Goal: Information Seeking & Learning: Learn about a topic

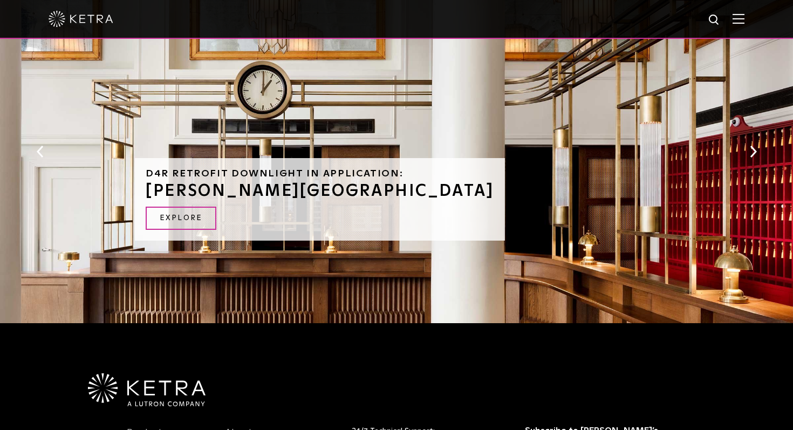
click at [752, 148] on button "Next" at bounding box center [753, 152] width 11 height 14
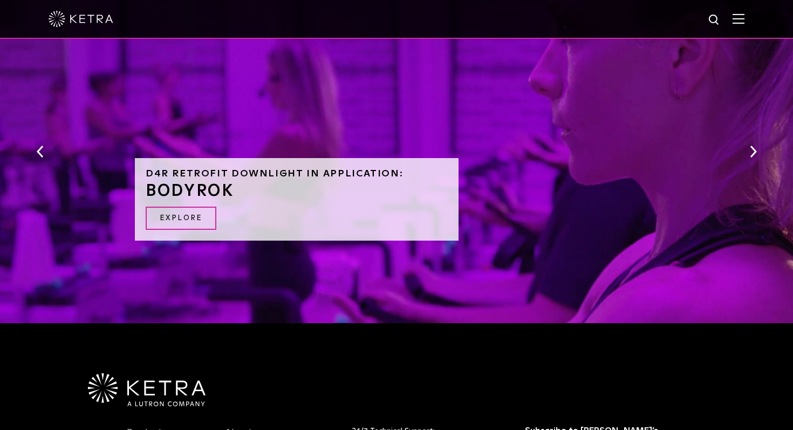
click at [752, 148] on button "Next" at bounding box center [753, 152] width 11 height 14
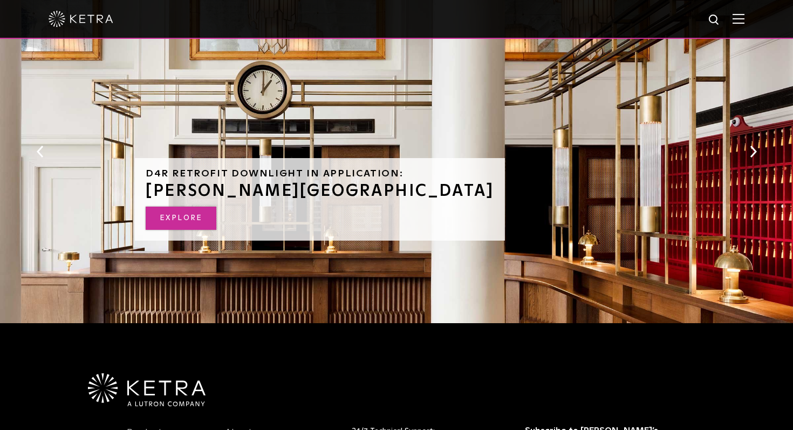
click at [199, 219] on link "EXPLORE" at bounding box center [181, 218] width 71 height 23
click at [125, 395] on img at bounding box center [147, 389] width 118 height 33
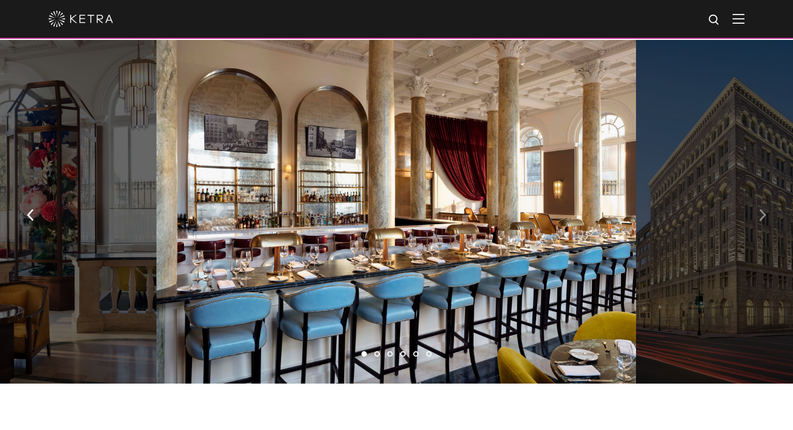
click at [762, 209] on img "button" at bounding box center [762, 215] width 7 height 12
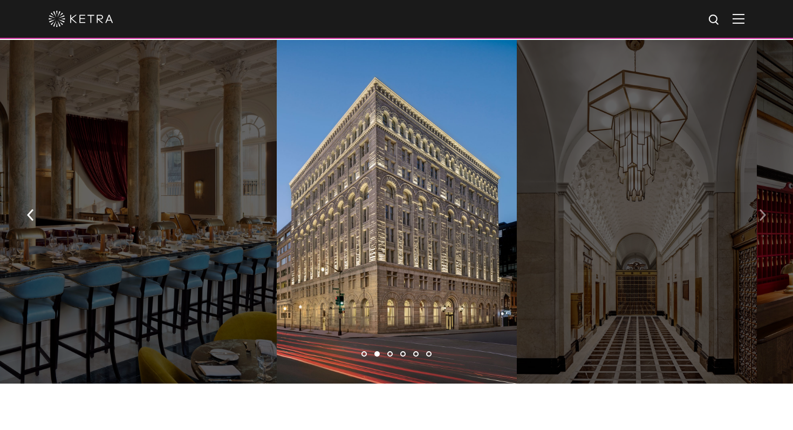
click at [762, 209] on img "button" at bounding box center [762, 215] width 7 height 12
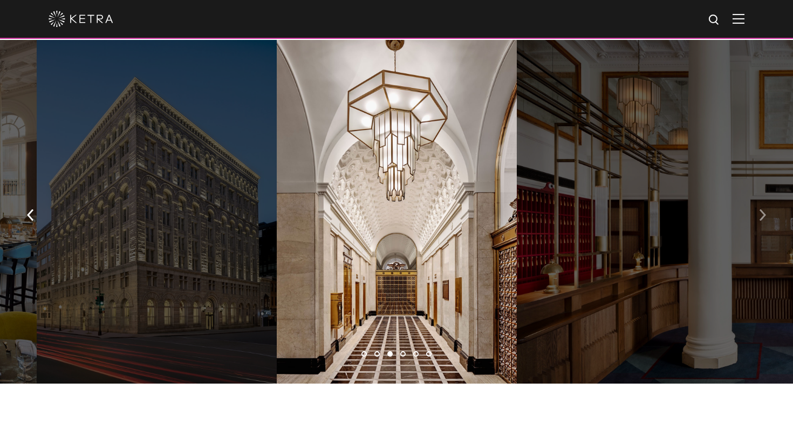
click at [762, 209] on img "button" at bounding box center [762, 215] width 7 height 12
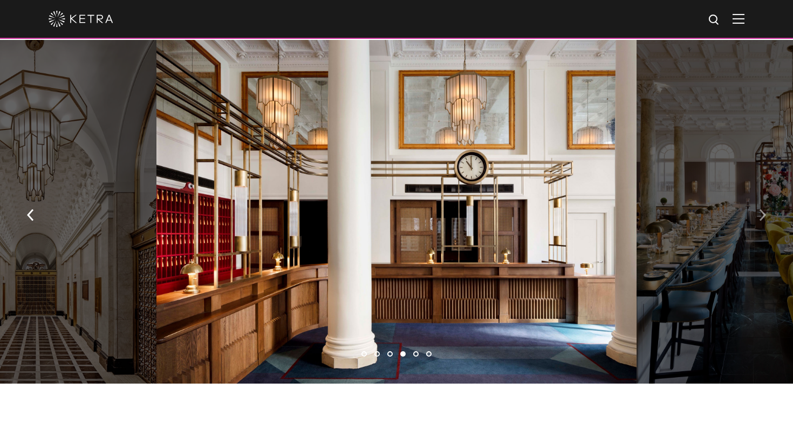
click at [762, 208] on div "1 2 3 4 5 6" at bounding box center [396, 214] width 793 height 349
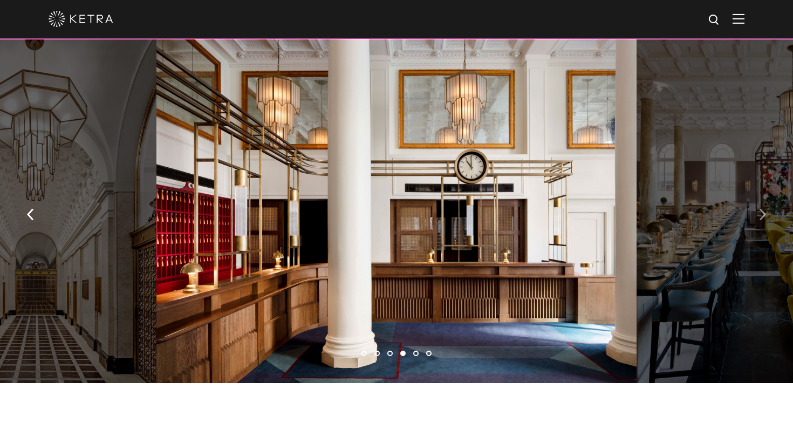
click at [764, 195] on button "button" at bounding box center [762, 213] width 23 height 37
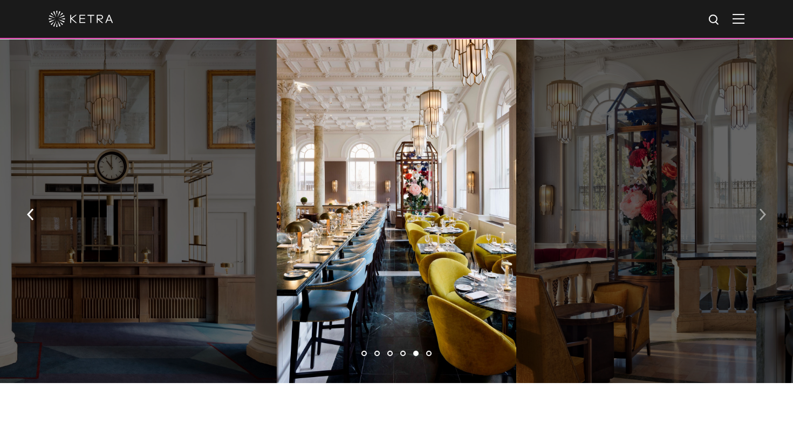
click at [763, 209] on img "button" at bounding box center [762, 215] width 7 height 12
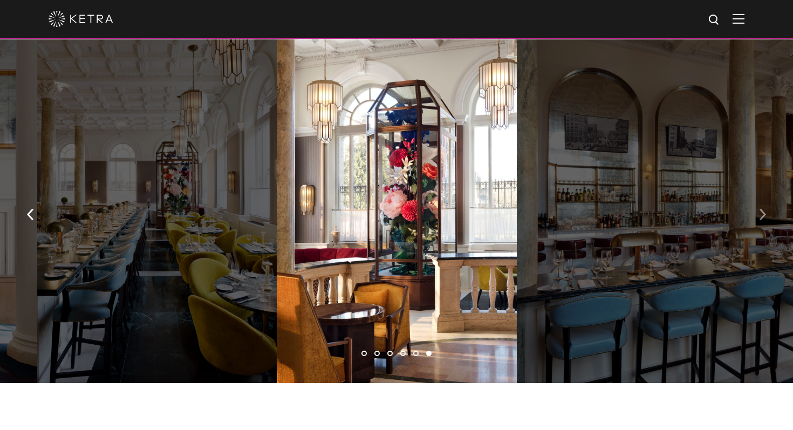
click at [763, 209] on img "button" at bounding box center [762, 215] width 7 height 12
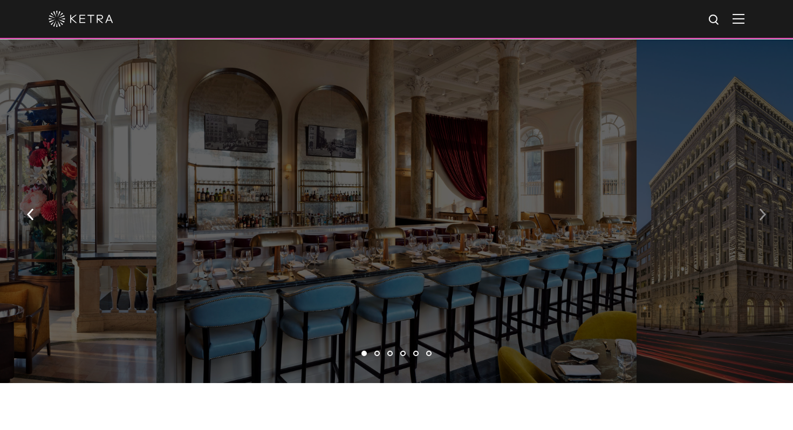
click at [763, 209] on img "button" at bounding box center [762, 215] width 7 height 12
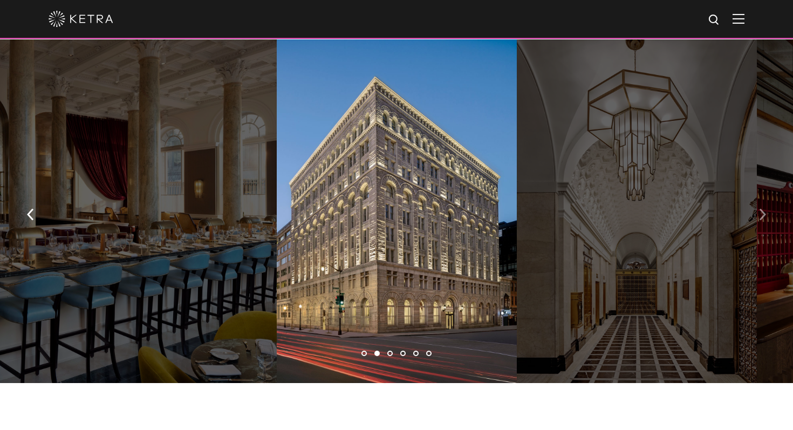
click at [763, 209] on img "button" at bounding box center [762, 215] width 7 height 12
click at [760, 209] on img "button" at bounding box center [762, 215] width 7 height 12
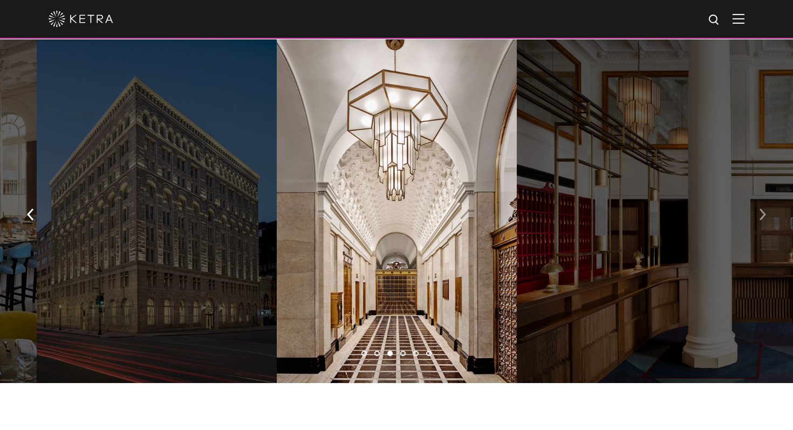
click at [760, 209] on img "button" at bounding box center [762, 215] width 7 height 12
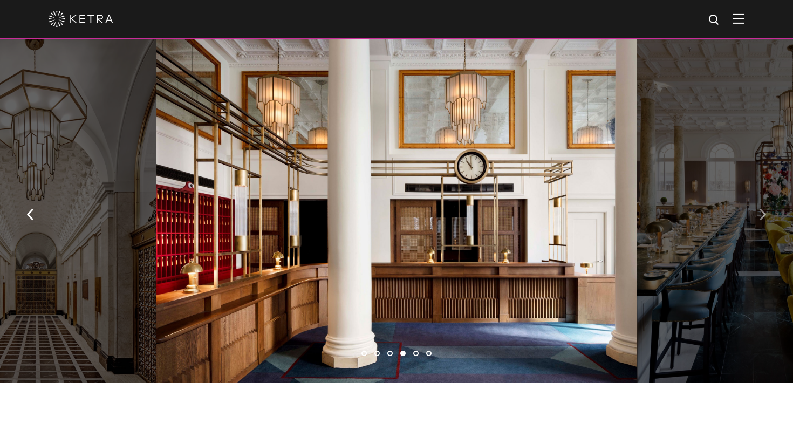
click at [760, 209] on img "button" at bounding box center [762, 215] width 7 height 12
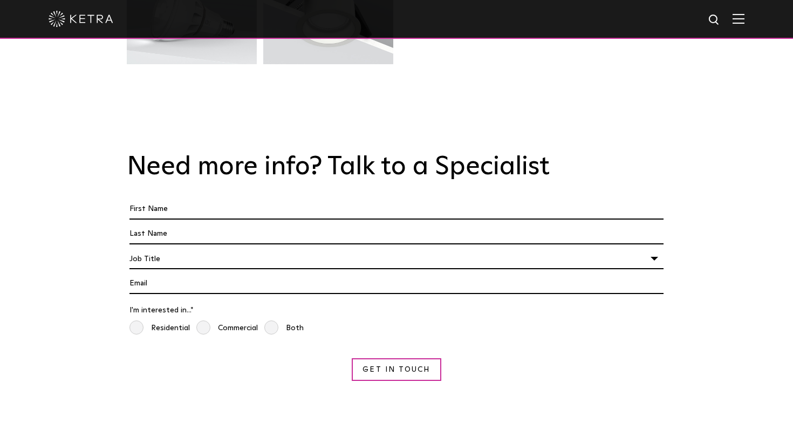
scroll to position [3248, 0]
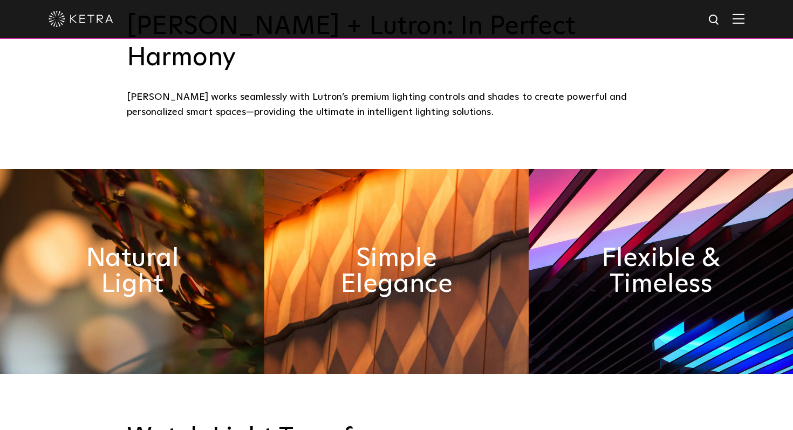
scroll to position [578, 0]
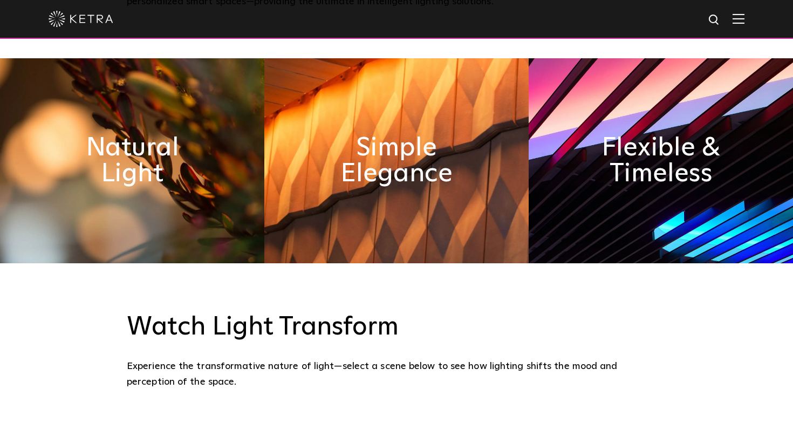
click at [189, 160] on img at bounding box center [132, 160] width 264 height 205
click at [127, 132] on h2 "Natural Light" at bounding box center [132, 160] width 144 height 57
click at [137, 132] on h2 "Natural Light" at bounding box center [132, 160] width 144 height 57
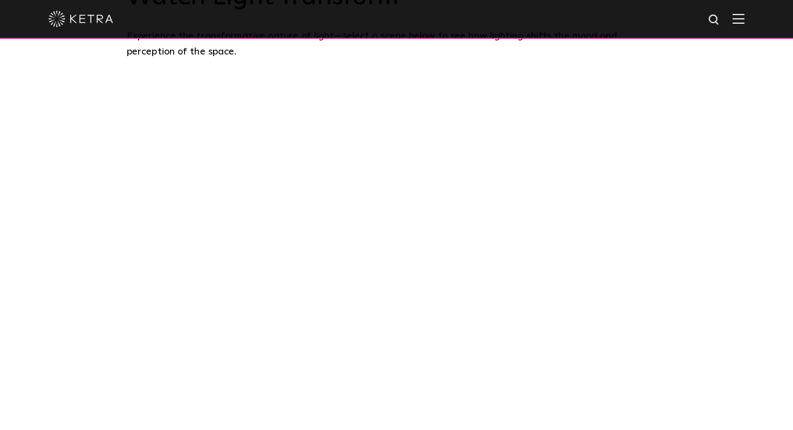
scroll to position [941, 0]
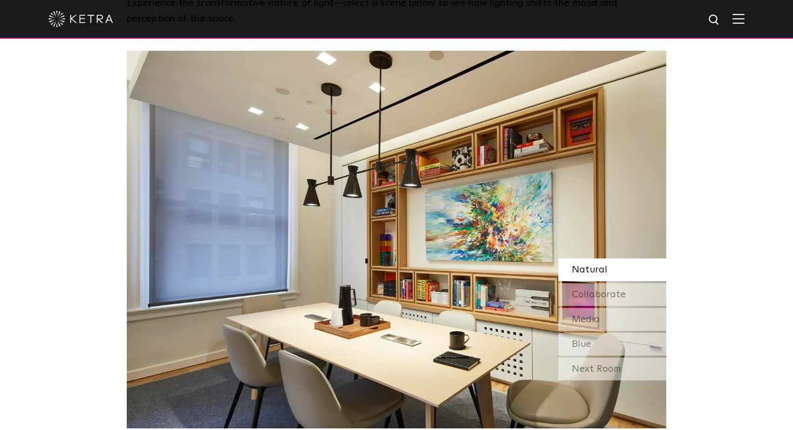
click at [599, 258] on div "Natural" at bounding box center [612, 269] width 108 height 23
click at [598, 358] on div "Next Room" at bounding box center [612, 369] width 108 height 23
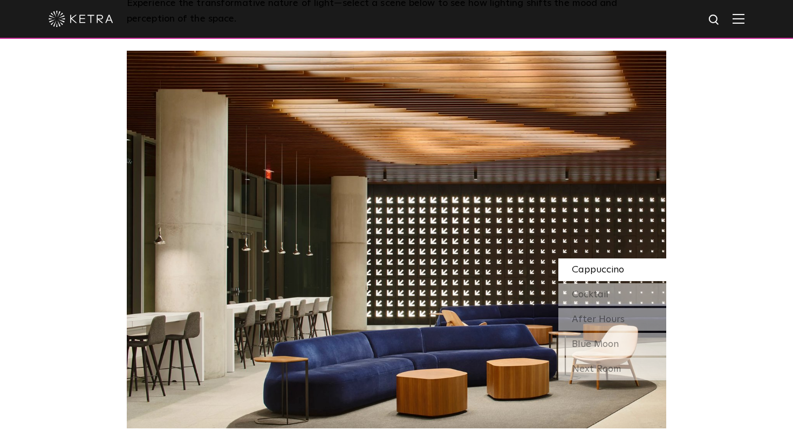
click at [598, 358] on div "Next Room" at bounding box center [612, 369] width 108 height 23
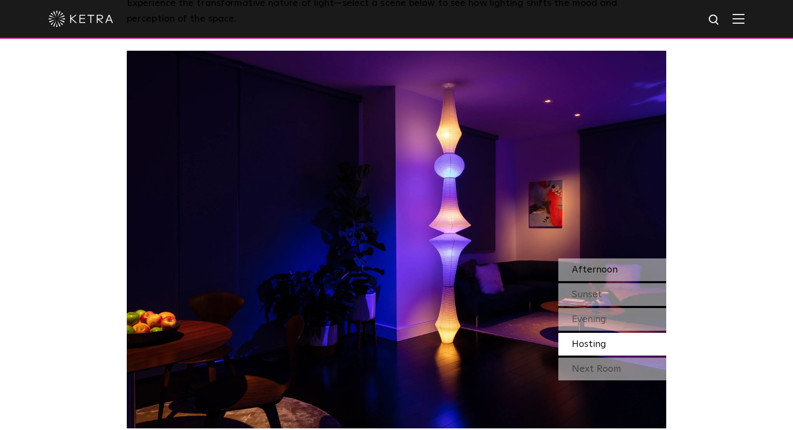
click at [618, 258] on div "Afternoon" at bounding box center [612, 269] width 108 height 23
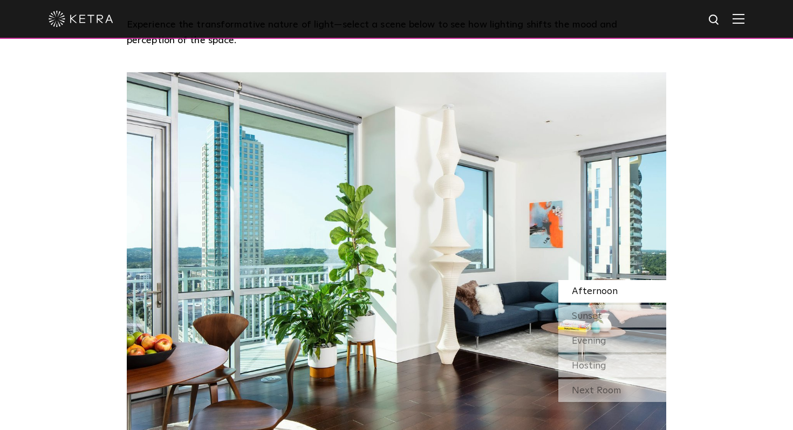
scroll to position [922, 0]
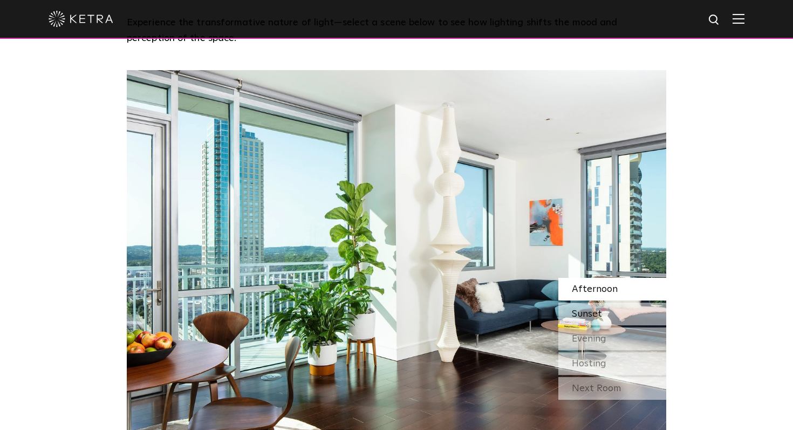
click at [613, 303] on div "Sunset" at bounding box center [612, 314] width 108 height 23
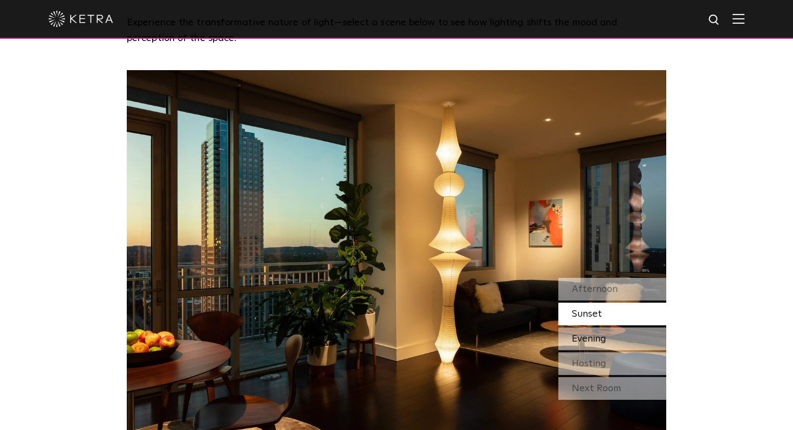
click at [599, 334] on span "Evening" at bounding box center [589, 339] width 35 height 10
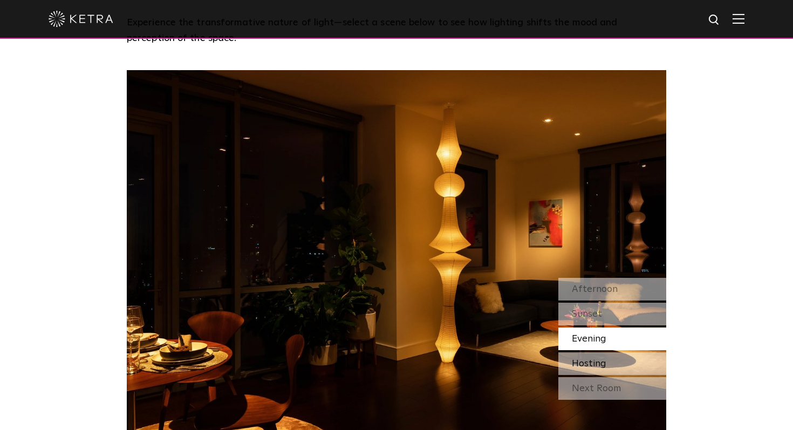
click at [586, 359] on span "Hosting" at bounding box center [589, 364] width 35 height 10
